Goal: Navigation & Orientation: Find specific page/section

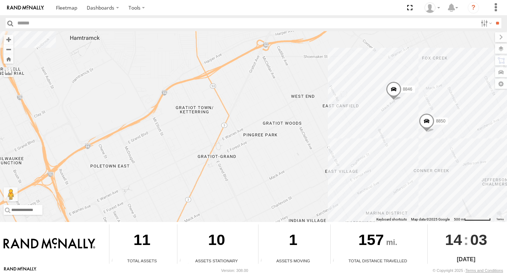
drag, startPoint x: 418, startPoint y: 163, endPoint x: 364, endPoint y: 97, distance: 85.7
click at [364, 97] on div "8 8846 8850" at bounding box center [253, 126] width 507 height 191
click at [416, 137] on div "8 8846 8850" at bounding box center [253, 126] width 507 height 191
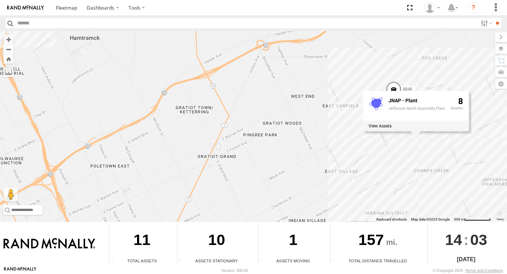
click at [322, 144] on div "8 8846 8850 JNAP - Plant Jefferson North Assembly Plant 8" at bounding box center [253, 126] width 507 height 191
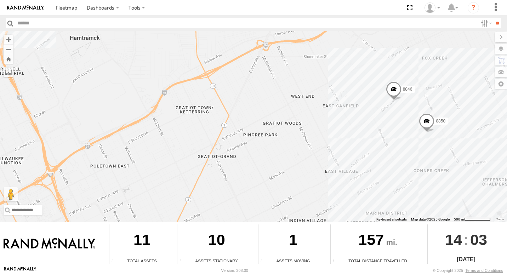
click at [429, 125] on span at bounding box center [427, 122] width 16 height 19
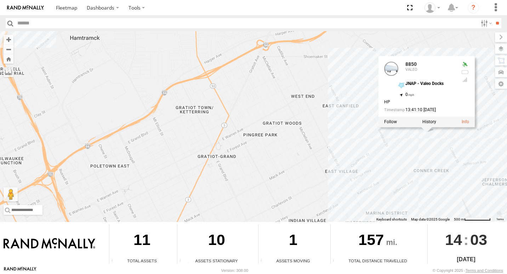
click at [347, 147] on div "8 8846 8850 8850 VALEO JNAP - Valeo Docks 42.37586 , -82.96674 0 HP 13:41:10 09…" at bounding box center [253, 126] width 507 height 191
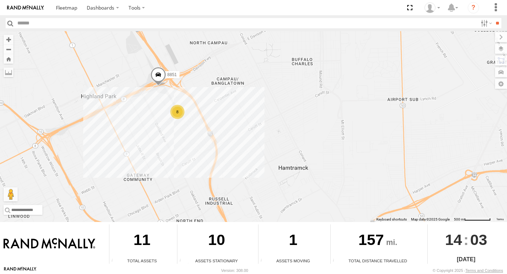
drag, startPoint x: 119, startPoint y: 54, endPoint x: 328, endPoint y: 183, distance: 246.3
click at [328, 183] on div "8 8846 8851 8850" at bounding box center [253, 126] width 507 height 191
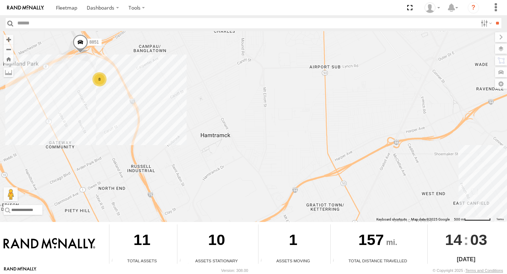
drag, startPoint x: 293, startPoint y: 144, endPoint x: 217, endPoint y: 62, distance: 112.0
click at [208, 113] on div "8 8846 8851 8850" at bounding box center [253, 126] width 507 height 191
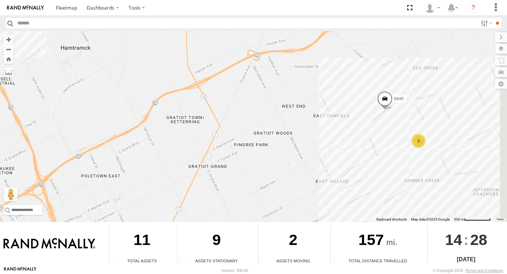
drag, startPoint x: 356, startPoint y: 153, endPoint x: 272, endPoint y: 82, distance: 110.0
click at [272, 82] on div "8 8846 2" at bounding box center [253, 126] width 507 height 191
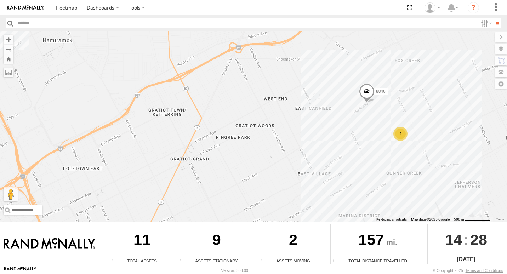
click at [400, 138] on div "2" at bounding box center [400, 134] width 14 height 14
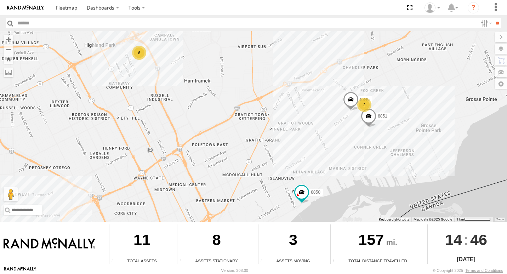
click at [136, 56] on div "6" at bounding box center [139, 53] width 14 height 14
